Goal: Information Seeking & Learning: Learn about a topic

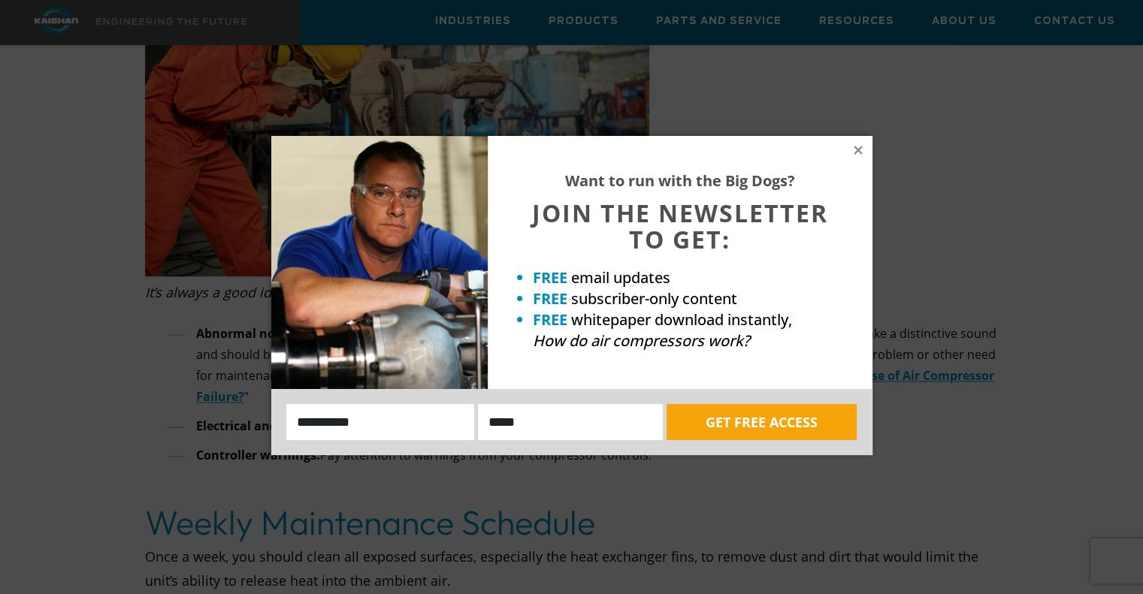
scroll to position [2104, 0]
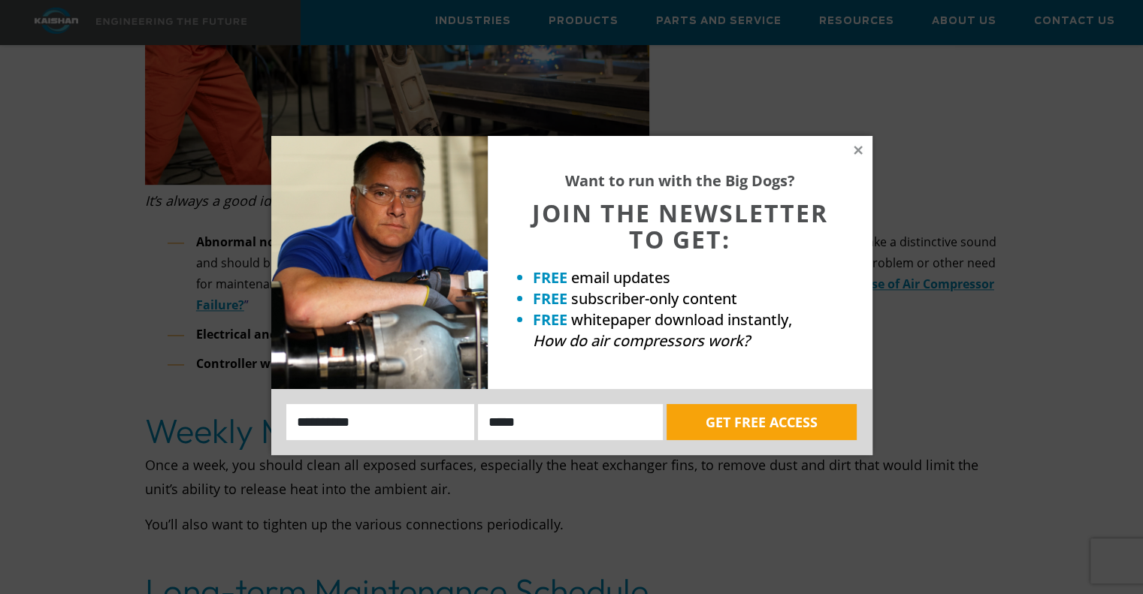
click at [851, 156] on div "Want to run with the Big Dogs? JOIN THE NEWSLETTER TO GET: FREE email updates F…" at bounding box center [680, 262] width 385 height 253
click at [860, 150] on icon at bounding box center [858, 151] width 14 height 14
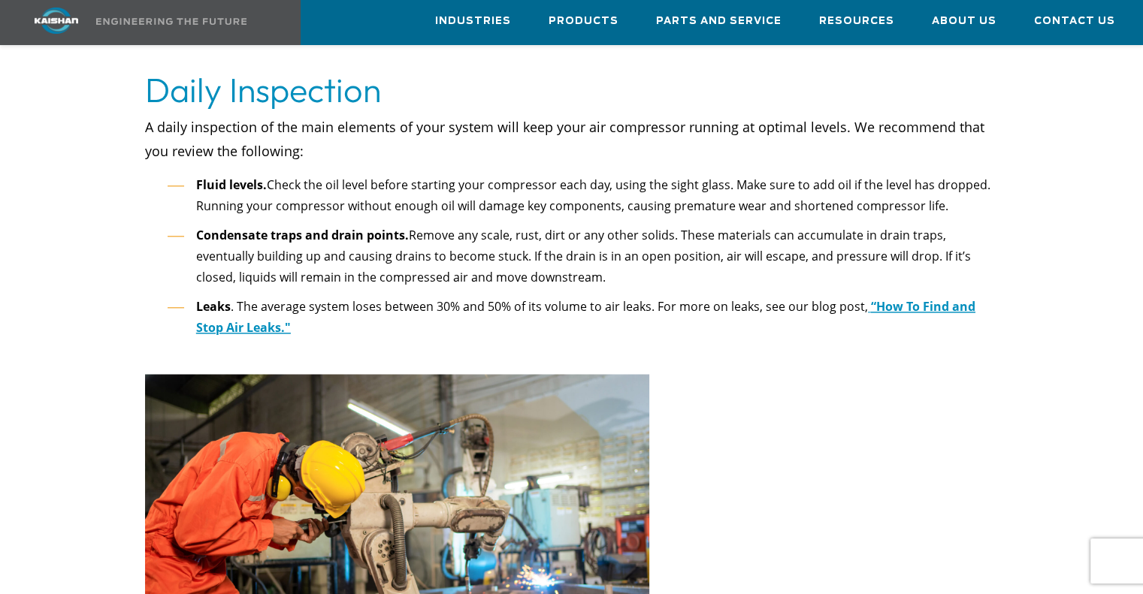
scroll to position [1202, 0]
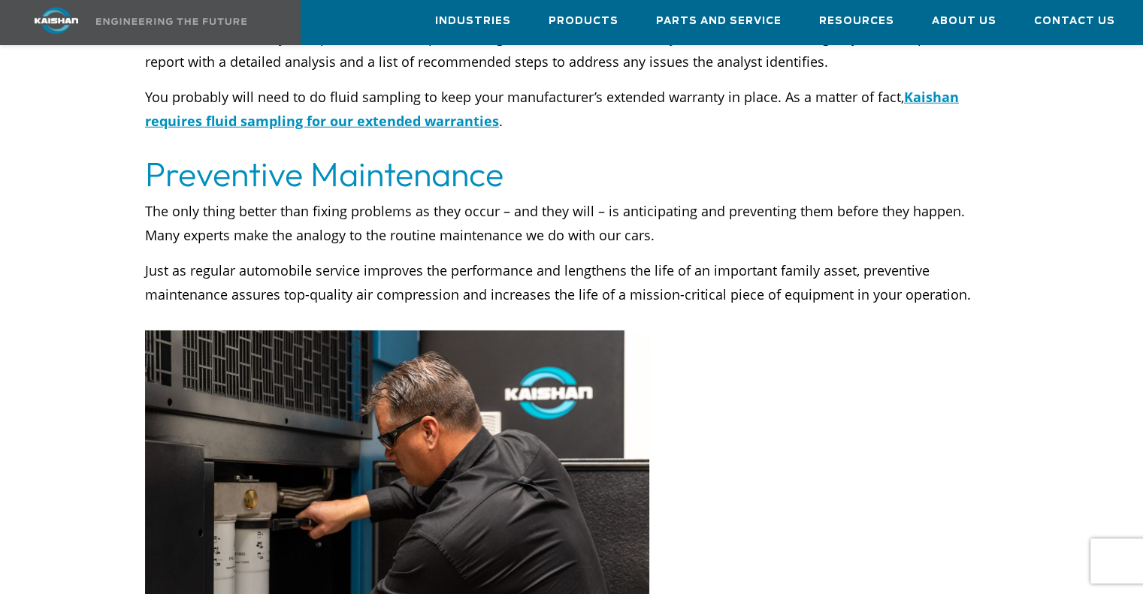
scroll to position [4058, 0]
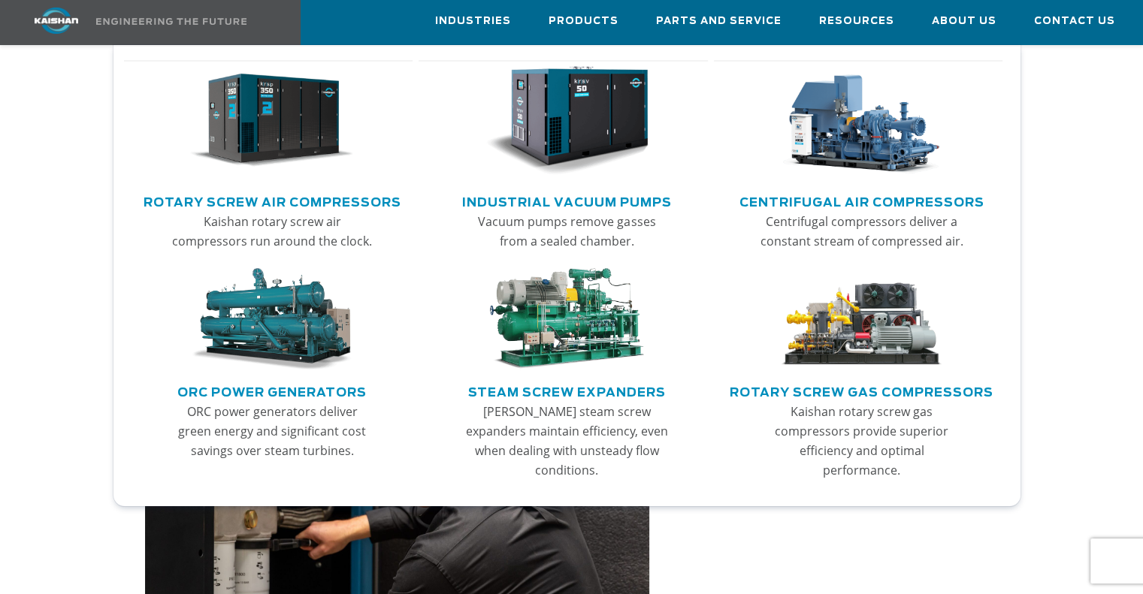
click at [298, 164] on img "Main menu" at bounding box center [271, 121] width 163 height 110
click at [298, 163] on img "Main menu" at bounding box center [271, 121] width 163 height 110
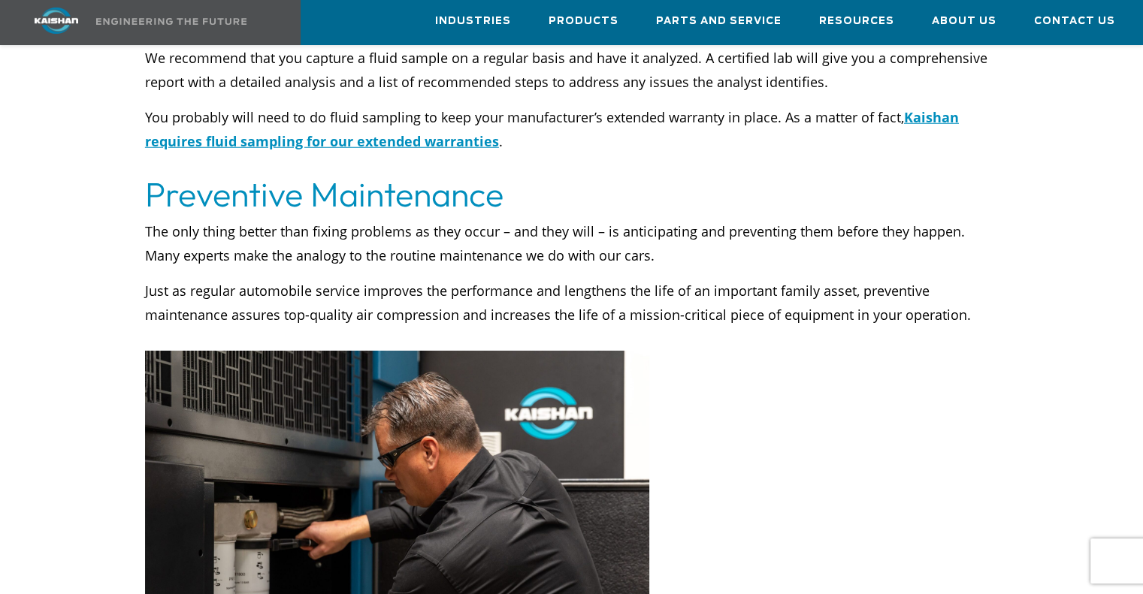
scroll to position [4054, 0]
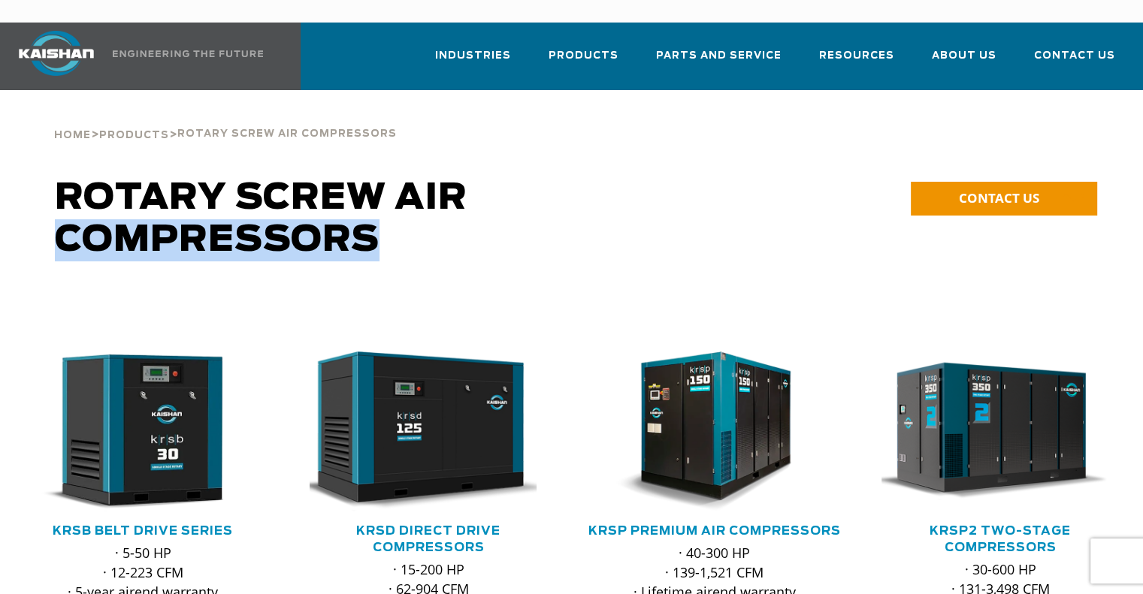
drag, startPoint x: 0, startPoint y: 0, endPoint x: 632, endPoint y: 176, distance: 656.0
click at [625, 183] on h1 "Rotary Screw Air Compressors" at bounding box center [440, 219] width 771 height 84
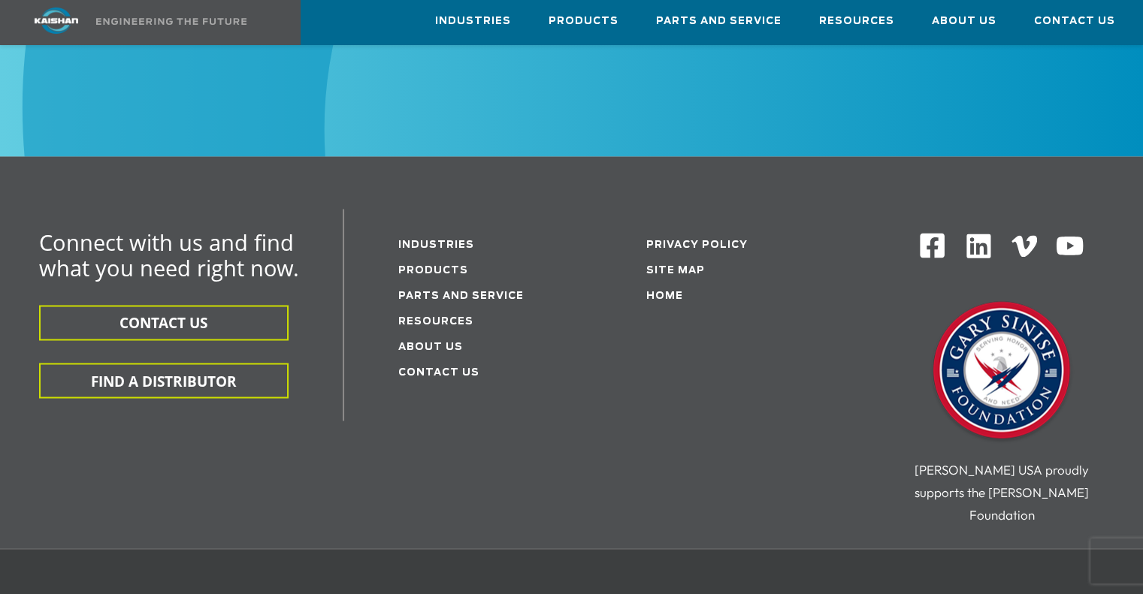
scroll to position [2029, 0]
